Goal: Transaction & Acquisition: Book appointment/travel/reservation

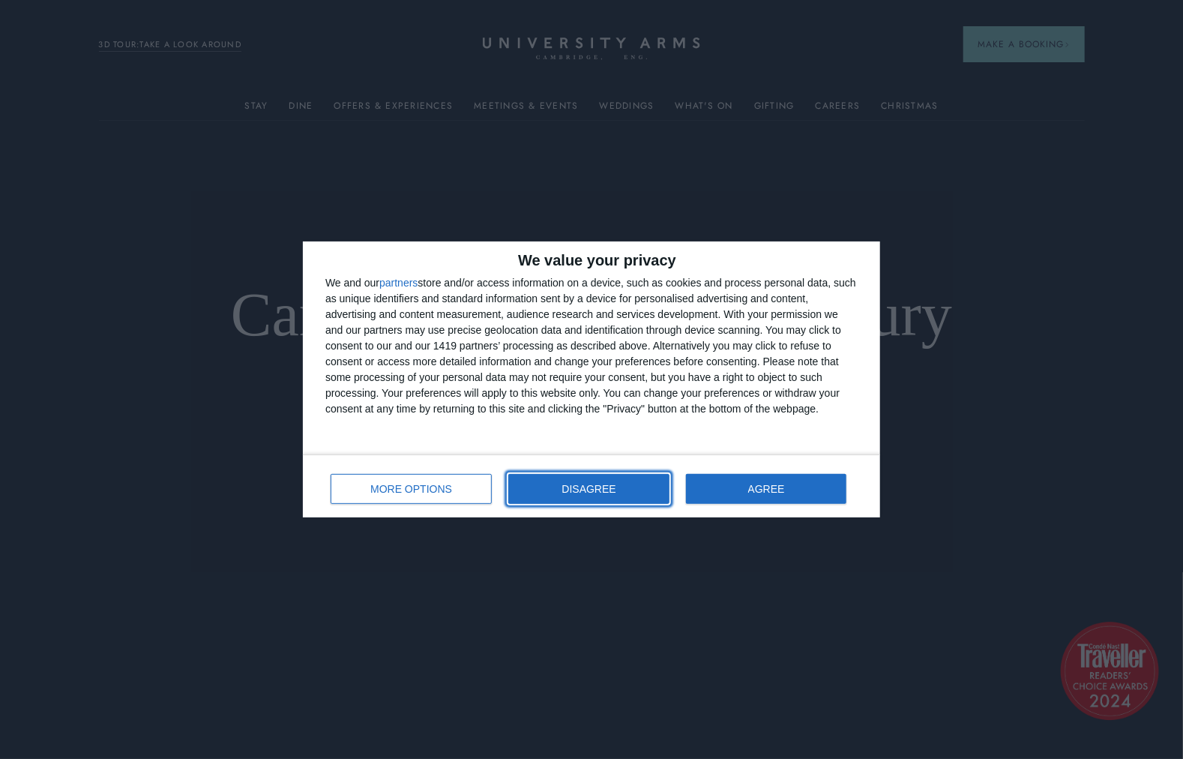
click at [608, 491] on span "DISAGREE" at bounding box center [589, 489] width 54 height 10
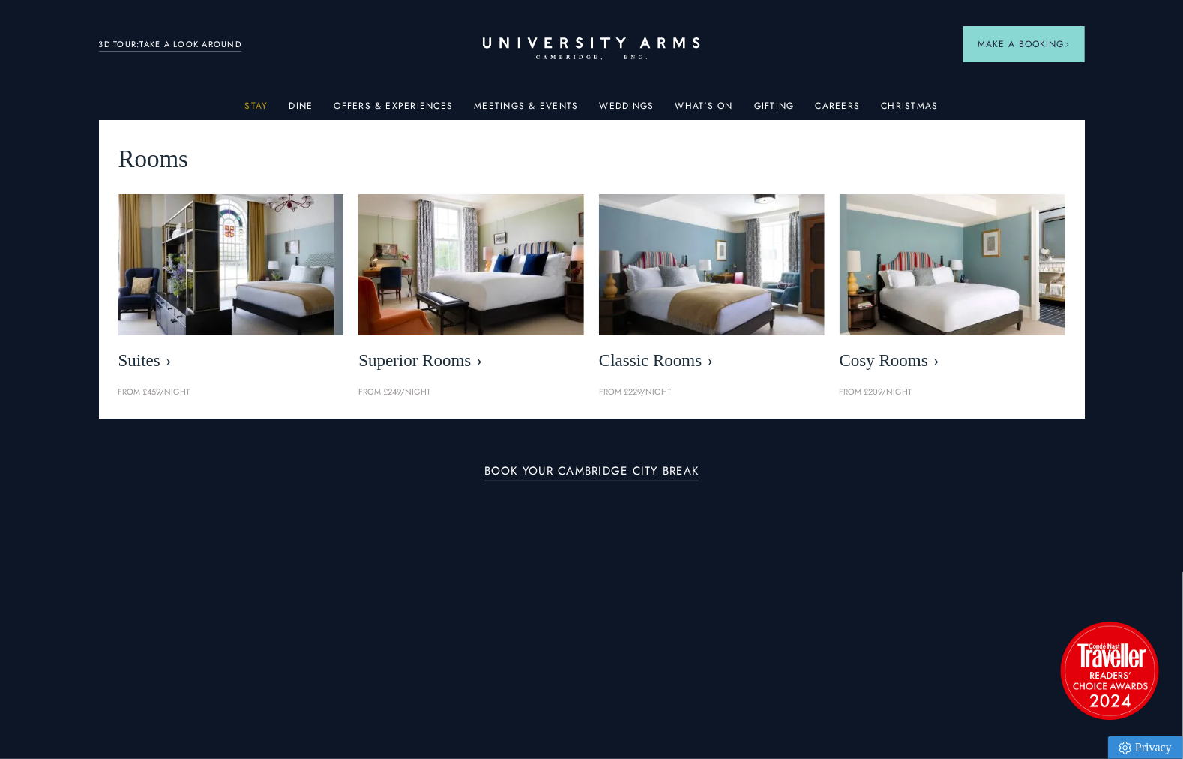
click at [263, 107] on link "Stay" at bounding box center [255, 109] width 23 height 19
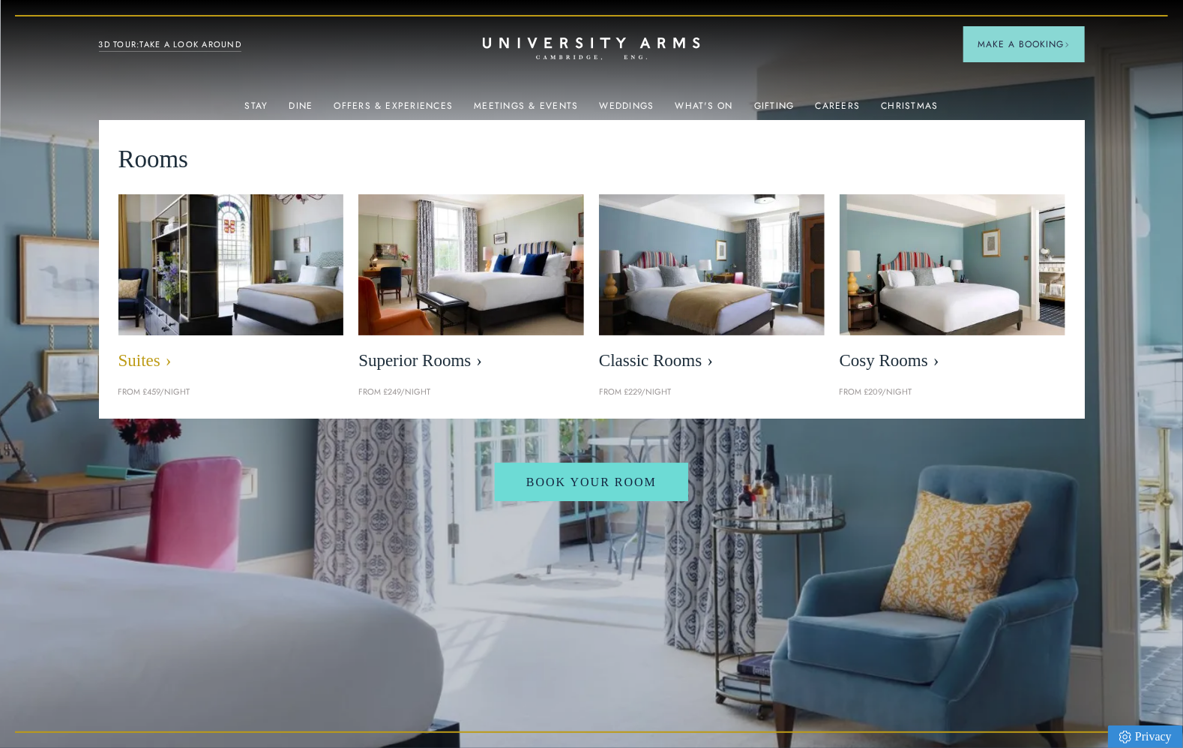
click at [261, 269] on img at bounding box center [230, 265] width 259 height 162
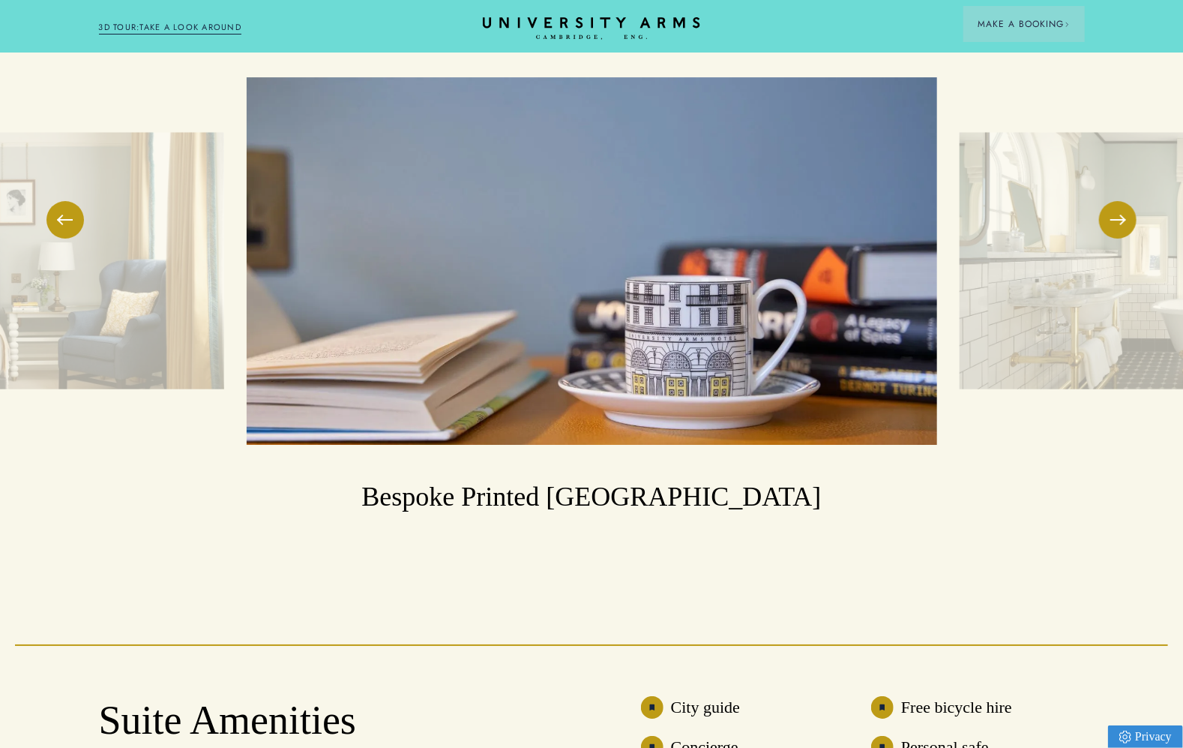
scroll to position [2610, 0]
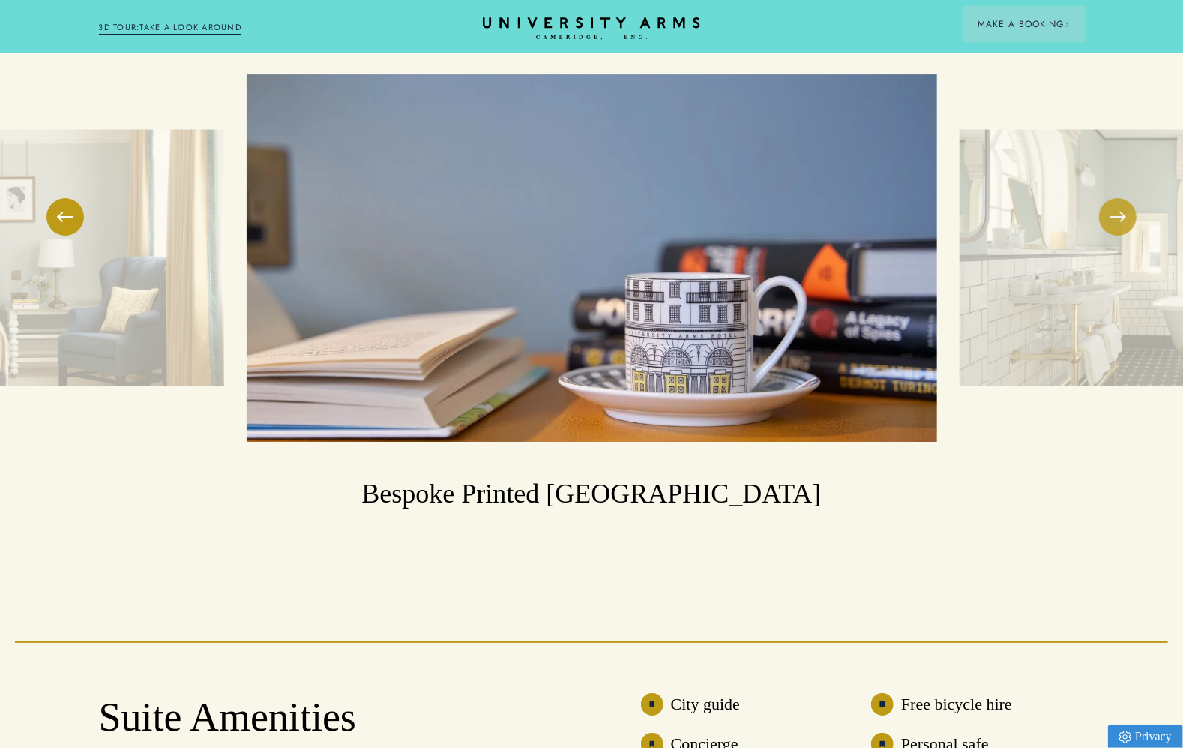
click at [1120, 214] on button at bounding box center [1117, 216] width 37 height 37
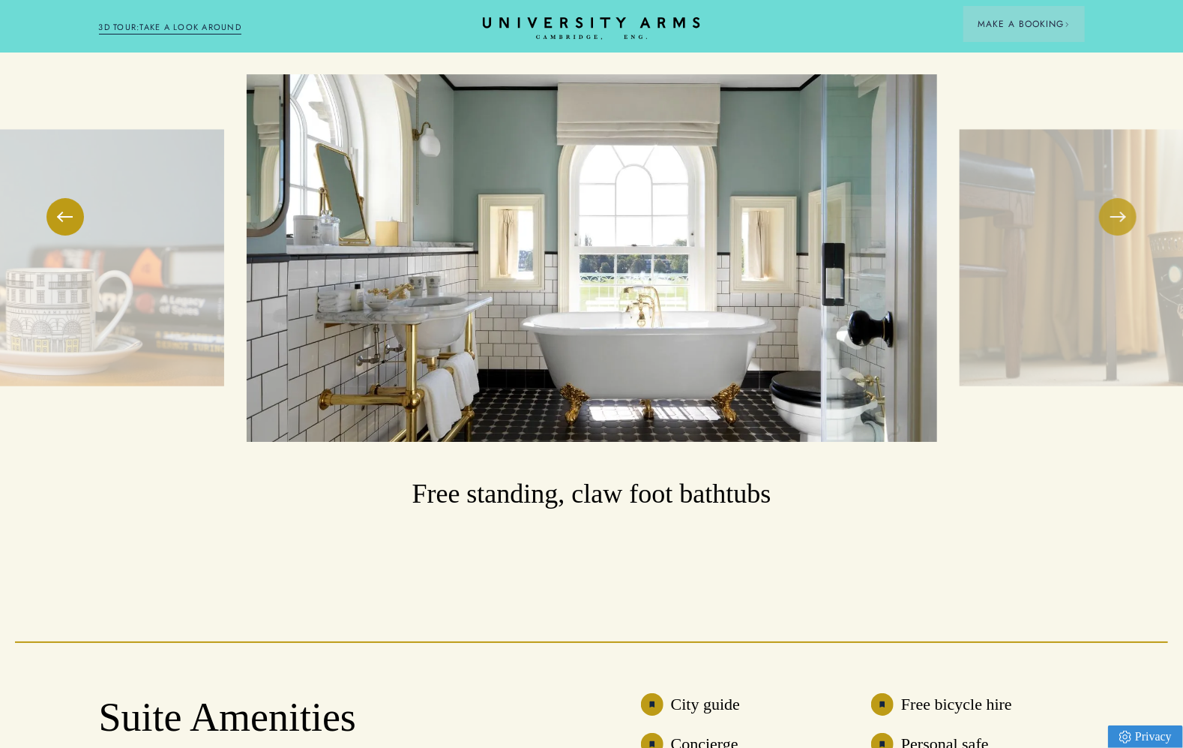
click at [1120, 214] on button at bounding box center [1117, 216] width 37 height 37
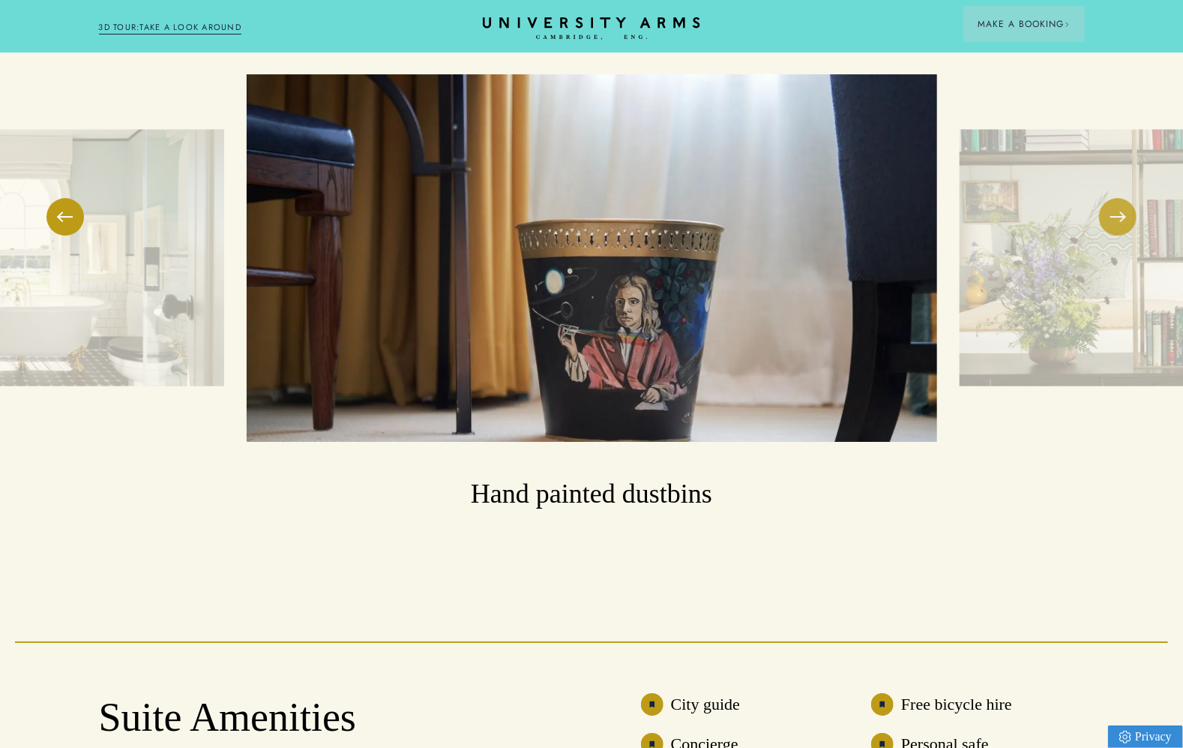
click at [1120, 214] on button at bounding box center [1117, 216] width 37 height 37
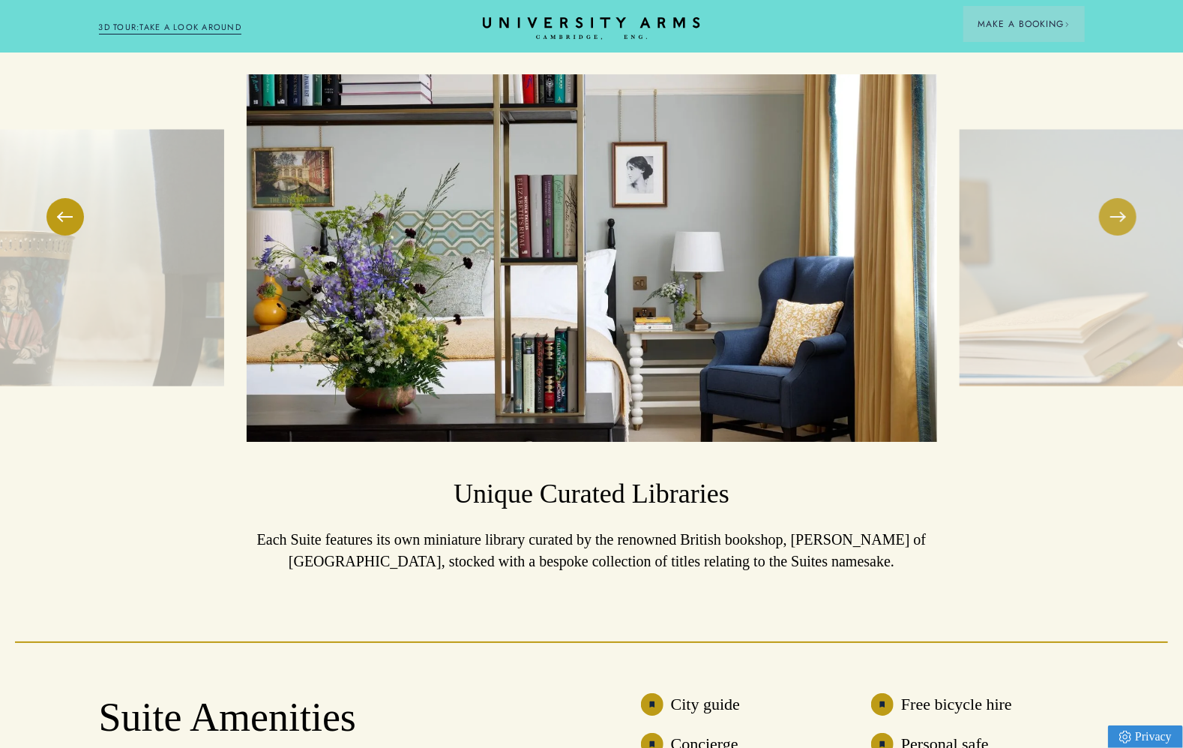
click at [1120, 214] on button at bounding box center [1117, 216] width 37 height 37
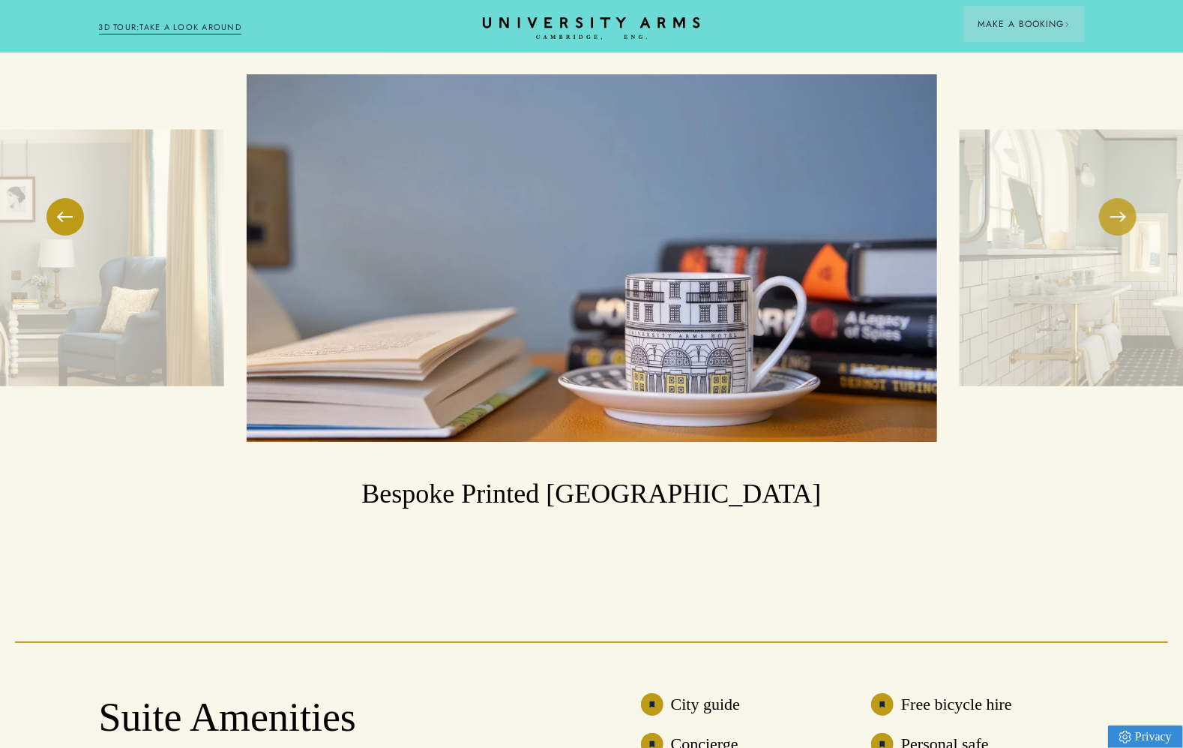
click at [1114, 214] on button at bounding box center [1117, 216] width 37 height 37
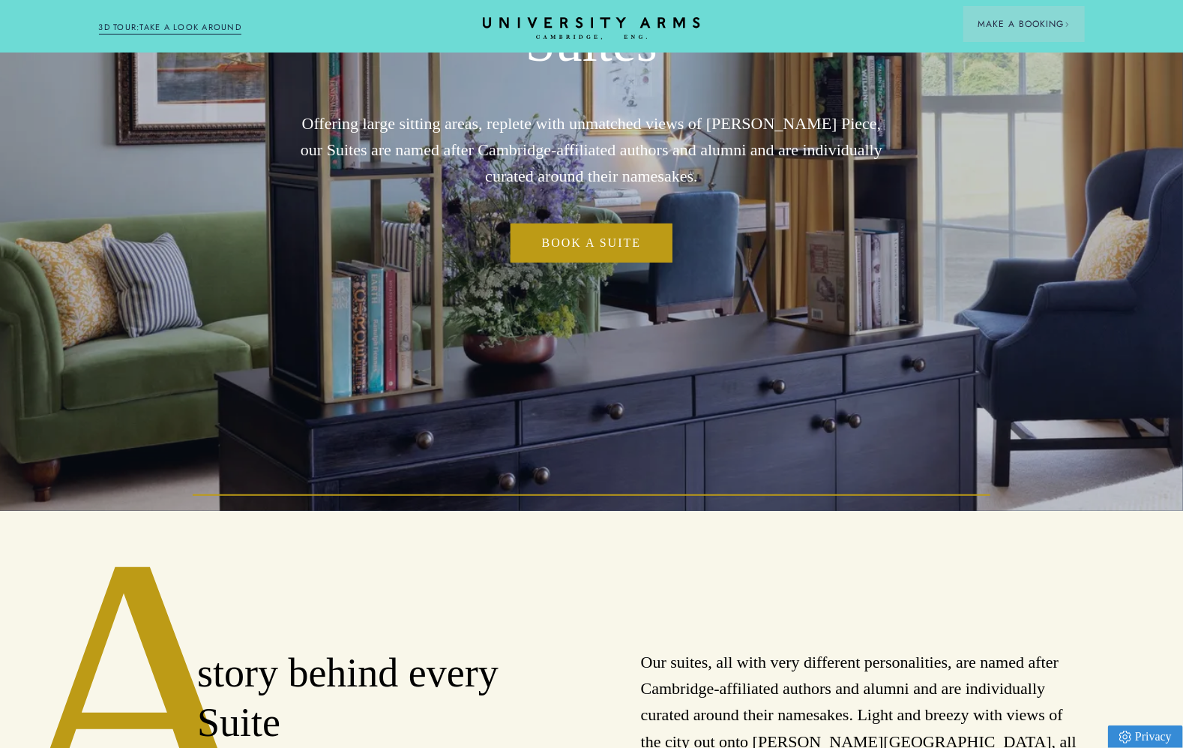
scroll to position [180, 0]
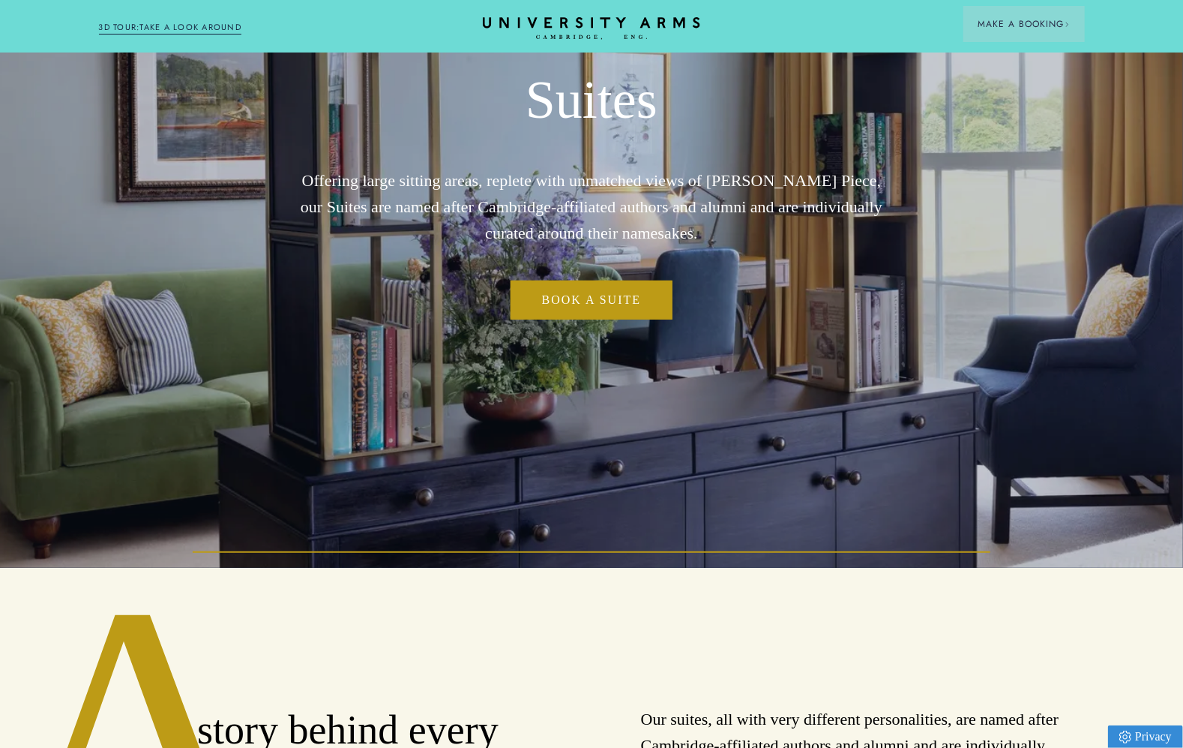
click at [157, 26] on link "3D TOUR:TAKE A LOOK AROUND" at bounding box center [170, 27] width 143 height 13
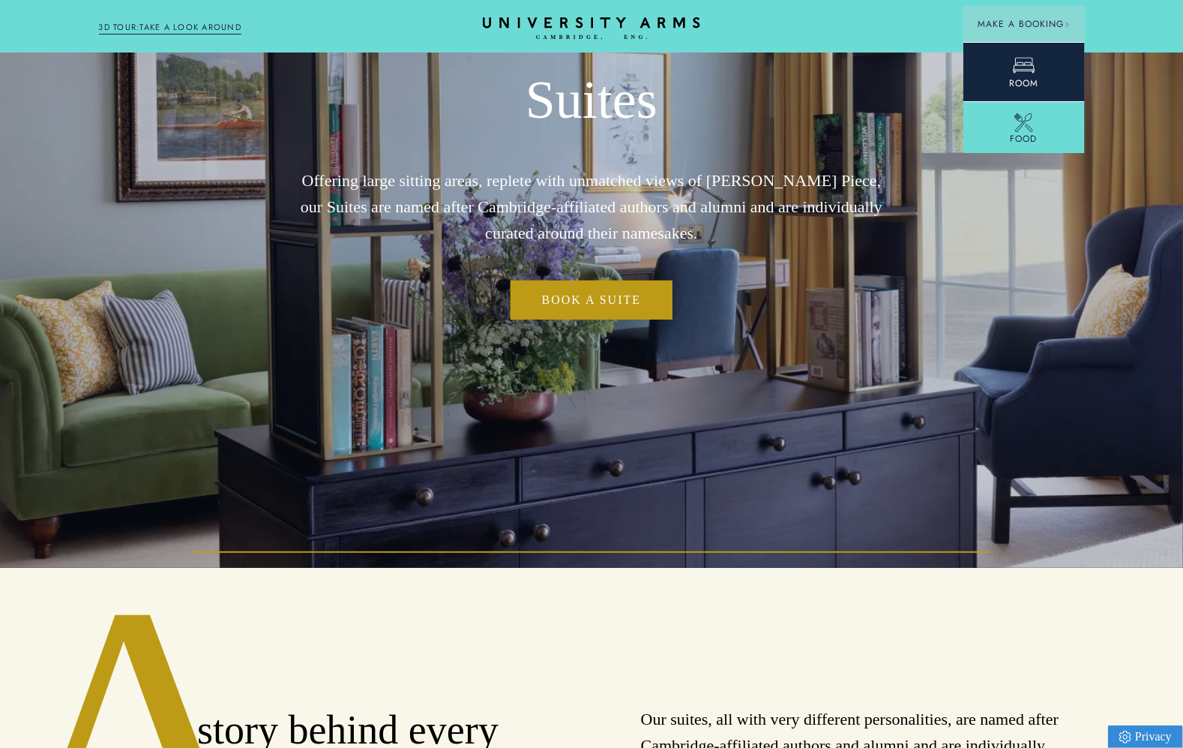
click at [1031, 70] on icon at bounding box center [1024, 66] width 22 height 16
